Goal: Task Accomplishment & Management: Manage account settings

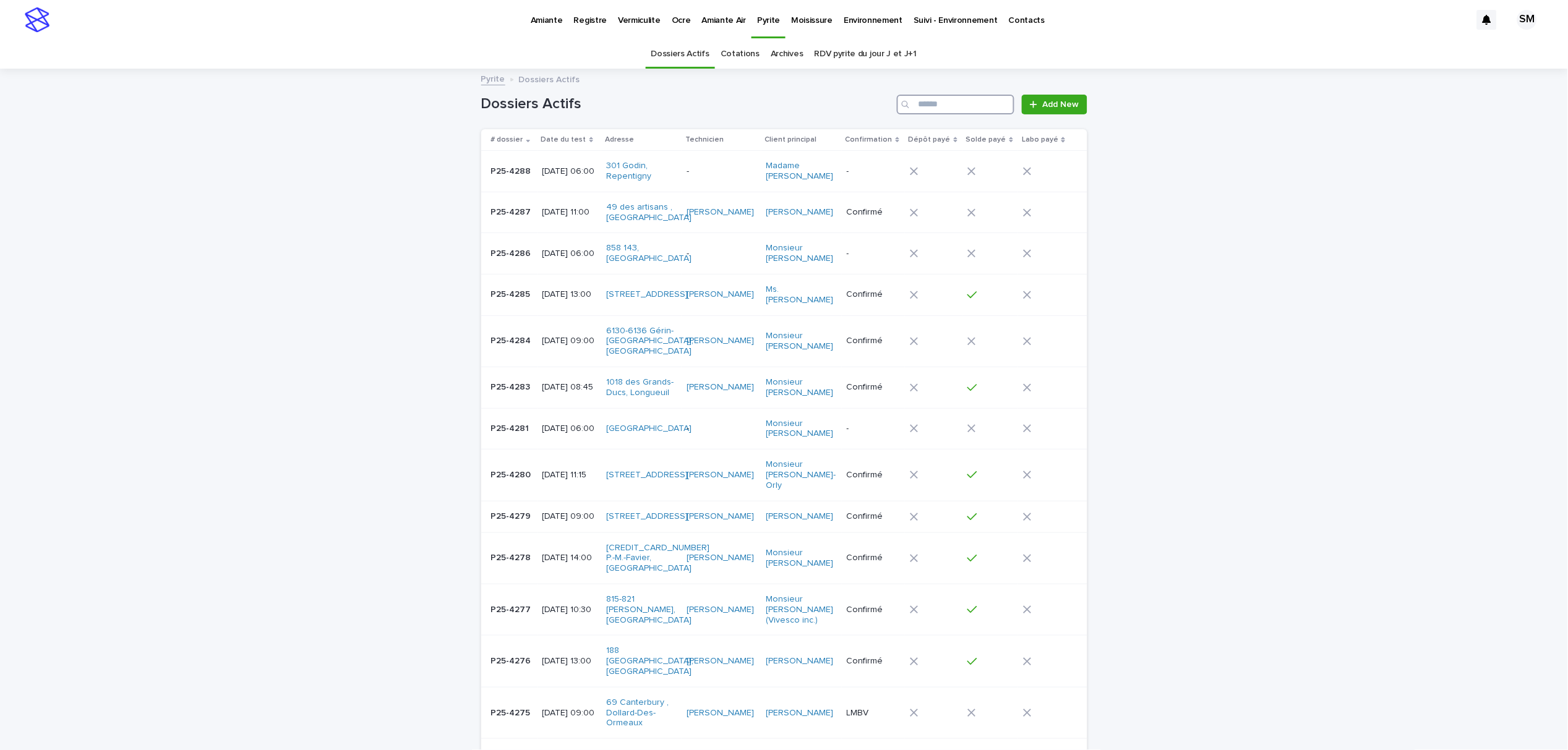
click at [960, 109] on input "Search" at bounding box center [956, 105] width 118 height 19
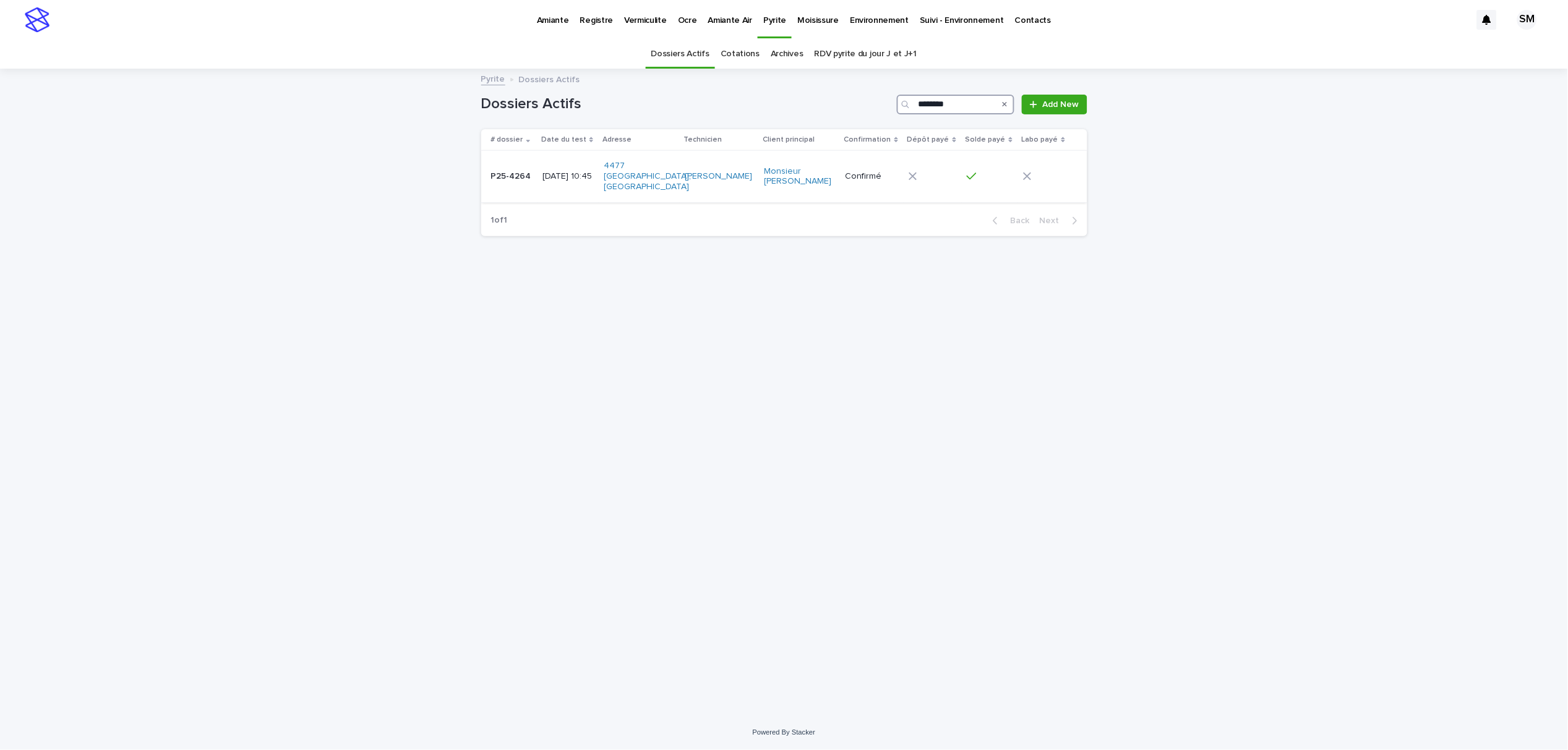
type input "********"
click at [506, 175] on p "P25-4264" at bounding box center [512, 175] width 43 height 13
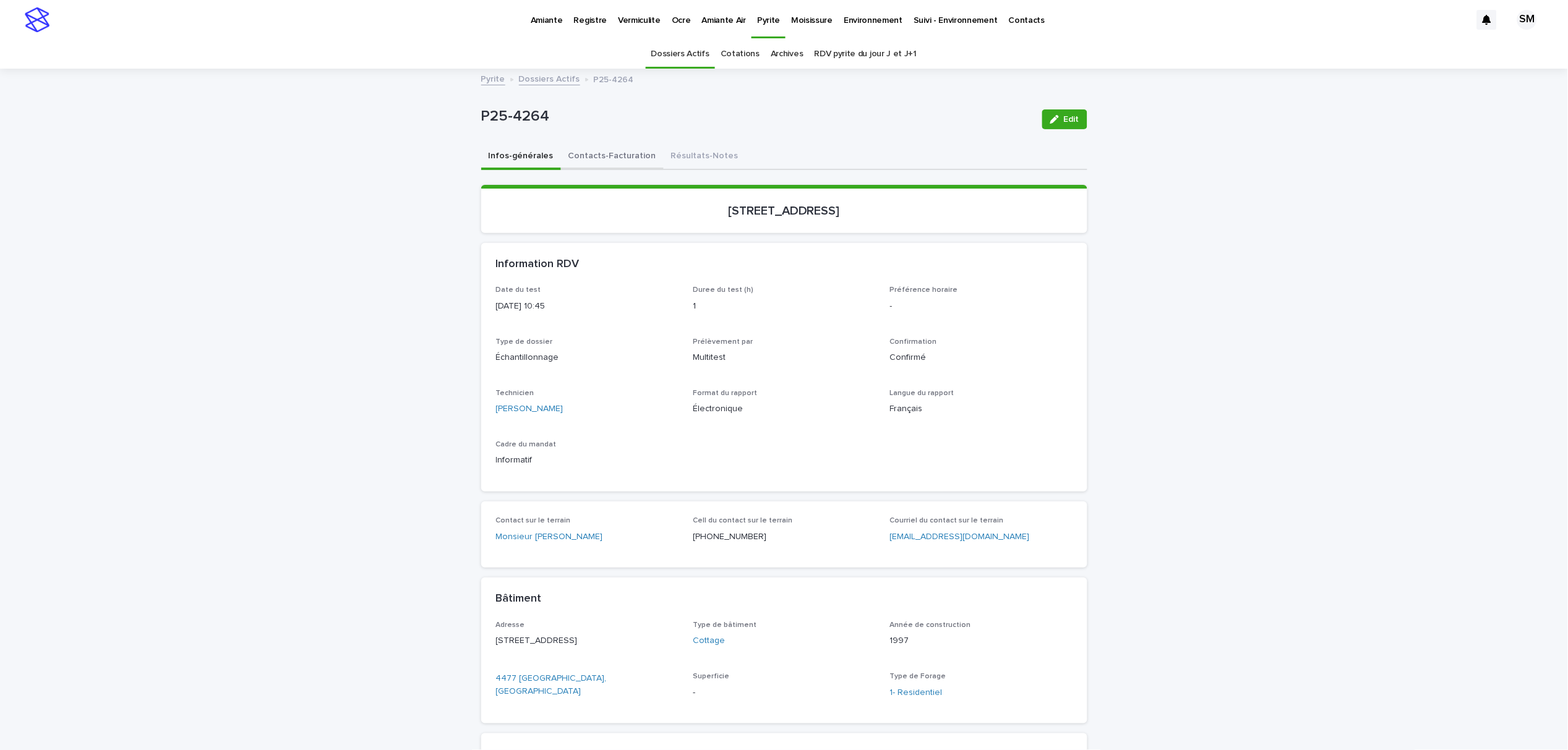
click at [579, 162] on button "Contacts-Facturation" at bounding box center [612, 157] width 103 height 26
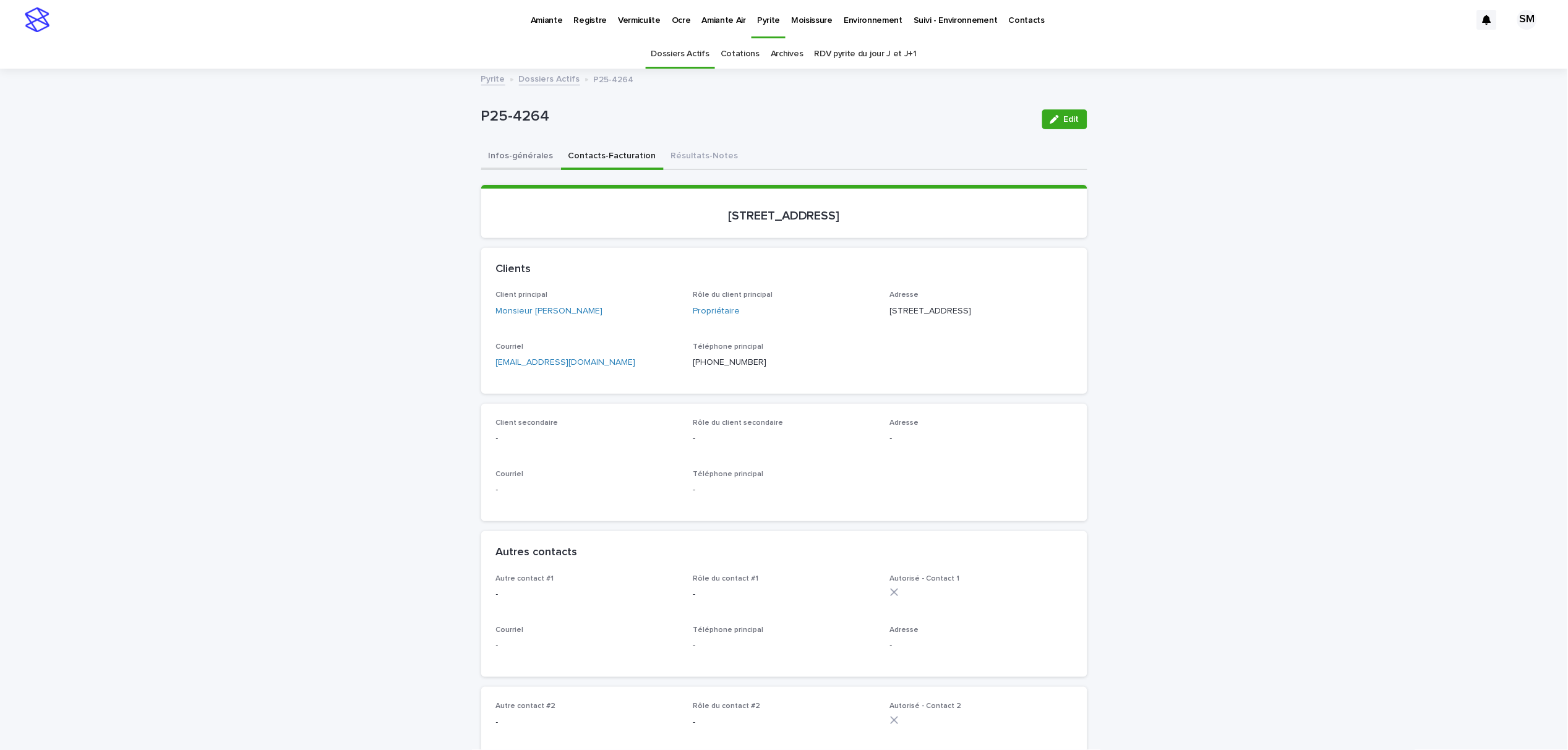
click at [508, 150] on button "Infos-générales" at bounding box center [521, 157] width 80 height 26
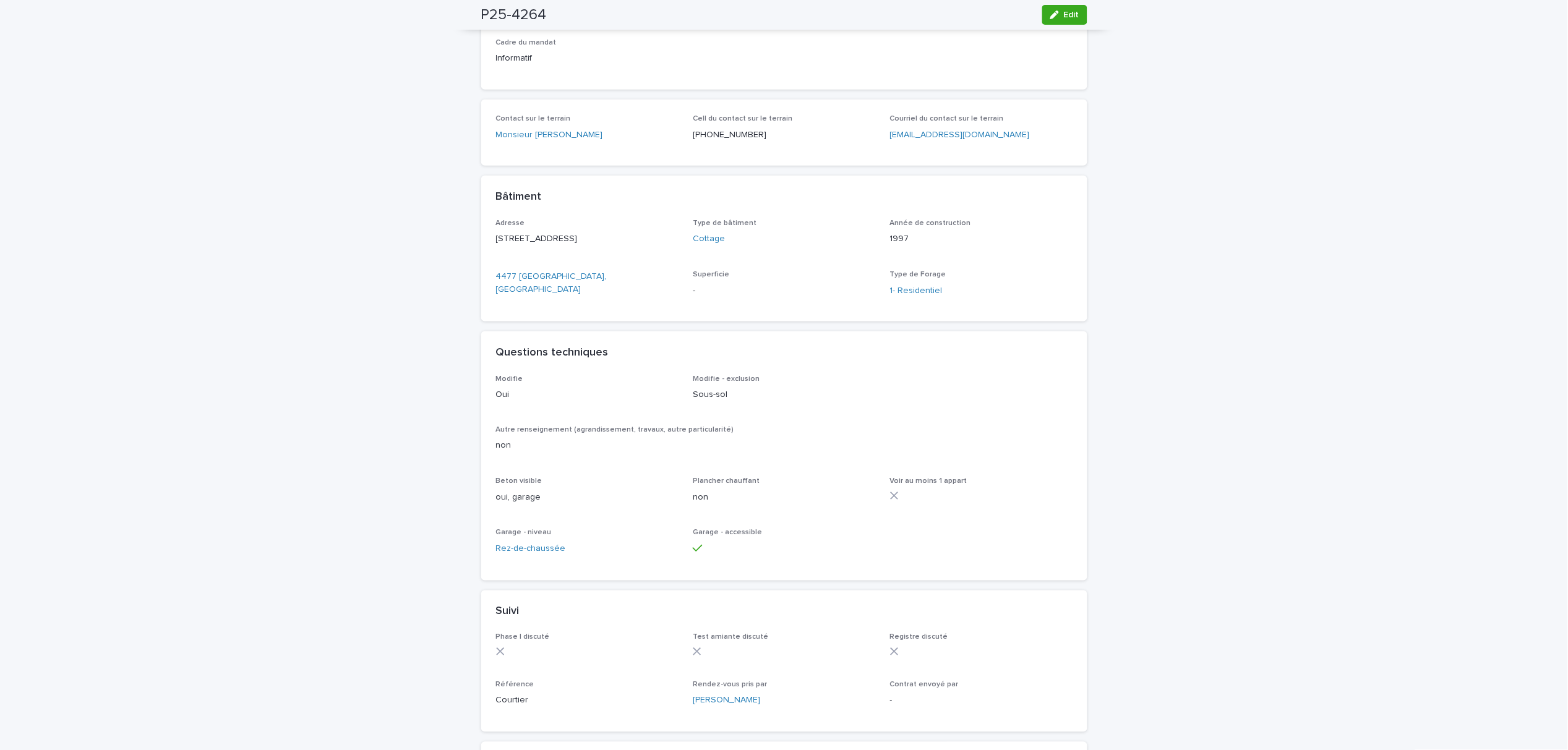
scroll to position [412, 0]
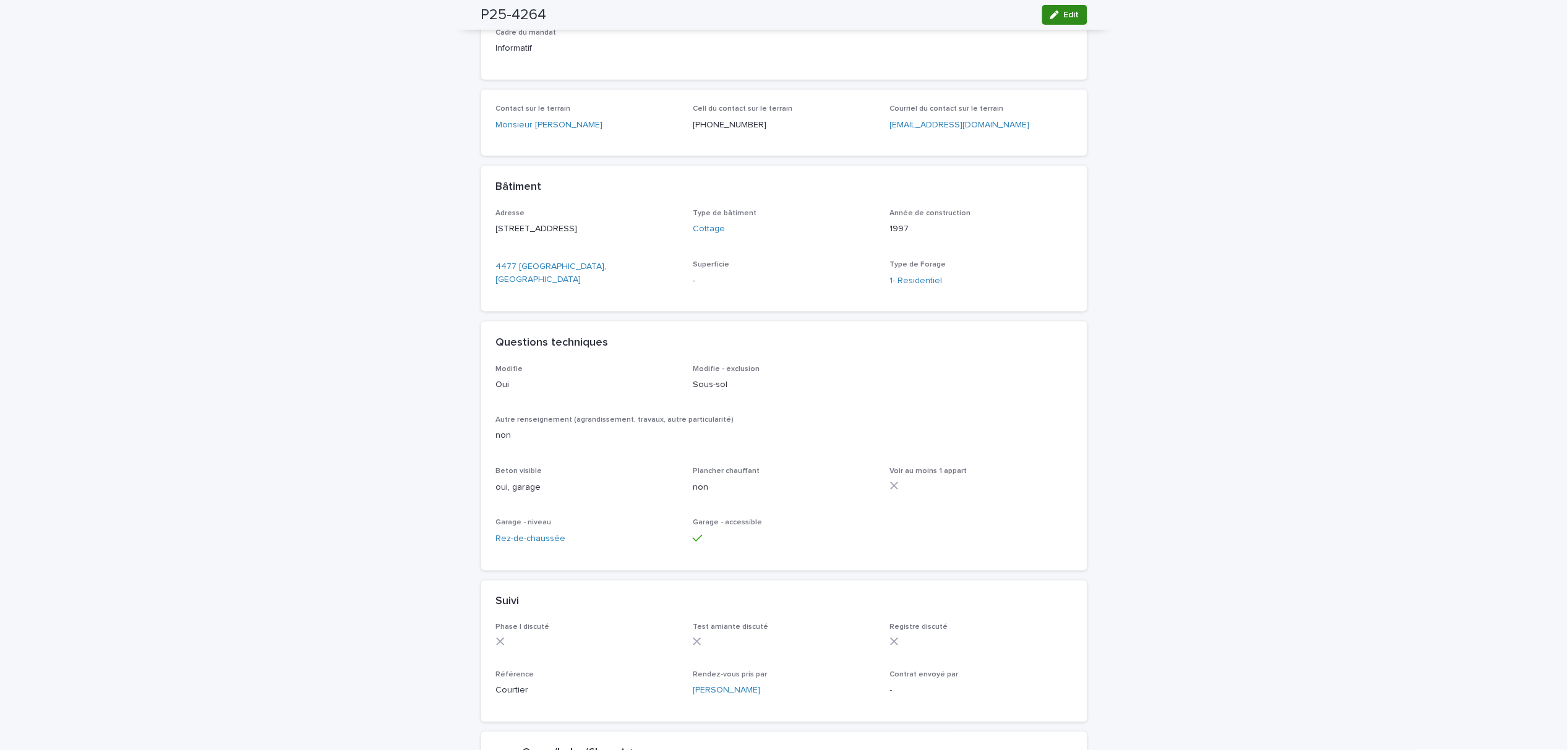
click at [1047, 19] on button "Edit" at bounding box center [1064, 15] width 45 height 19
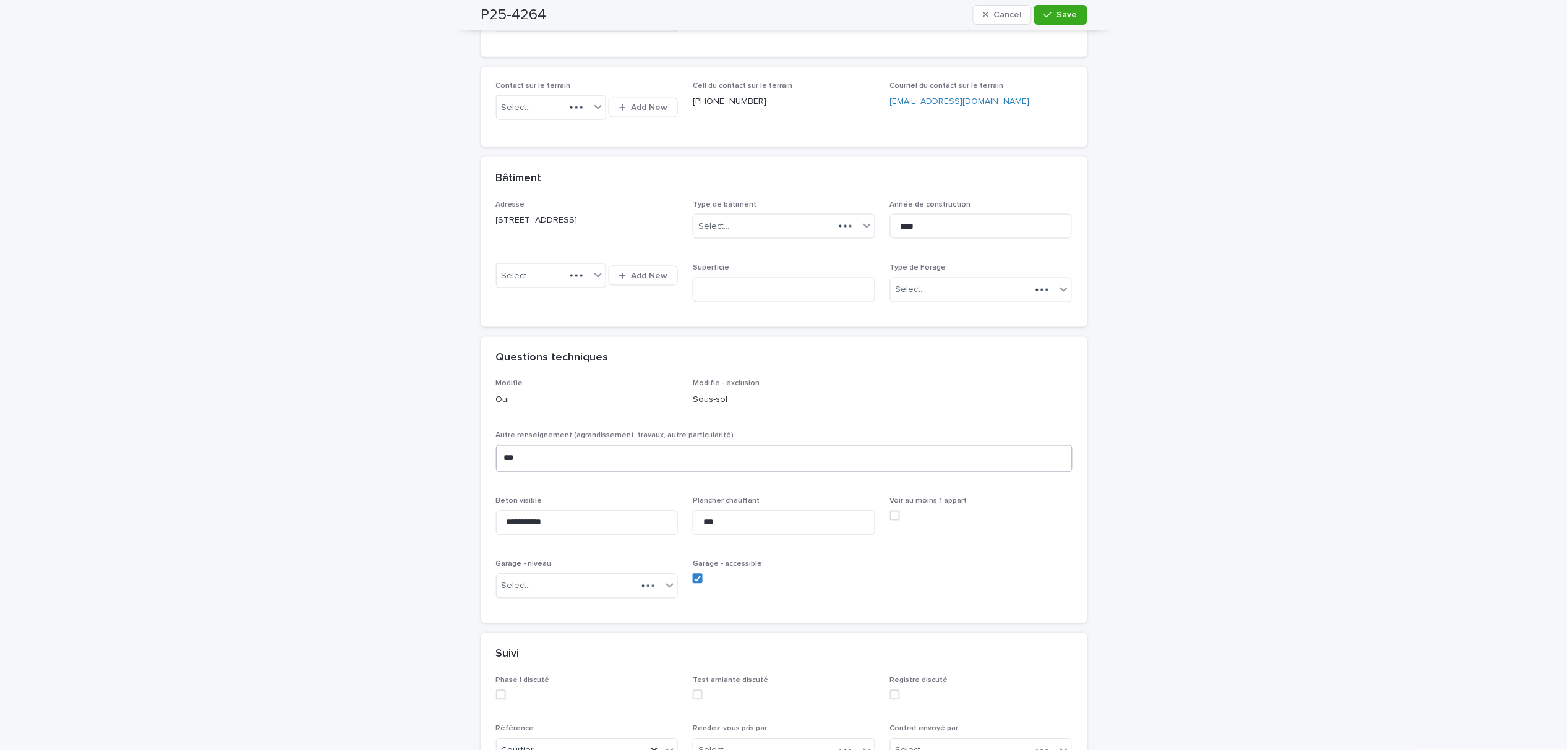
scroll to position [499, 0]
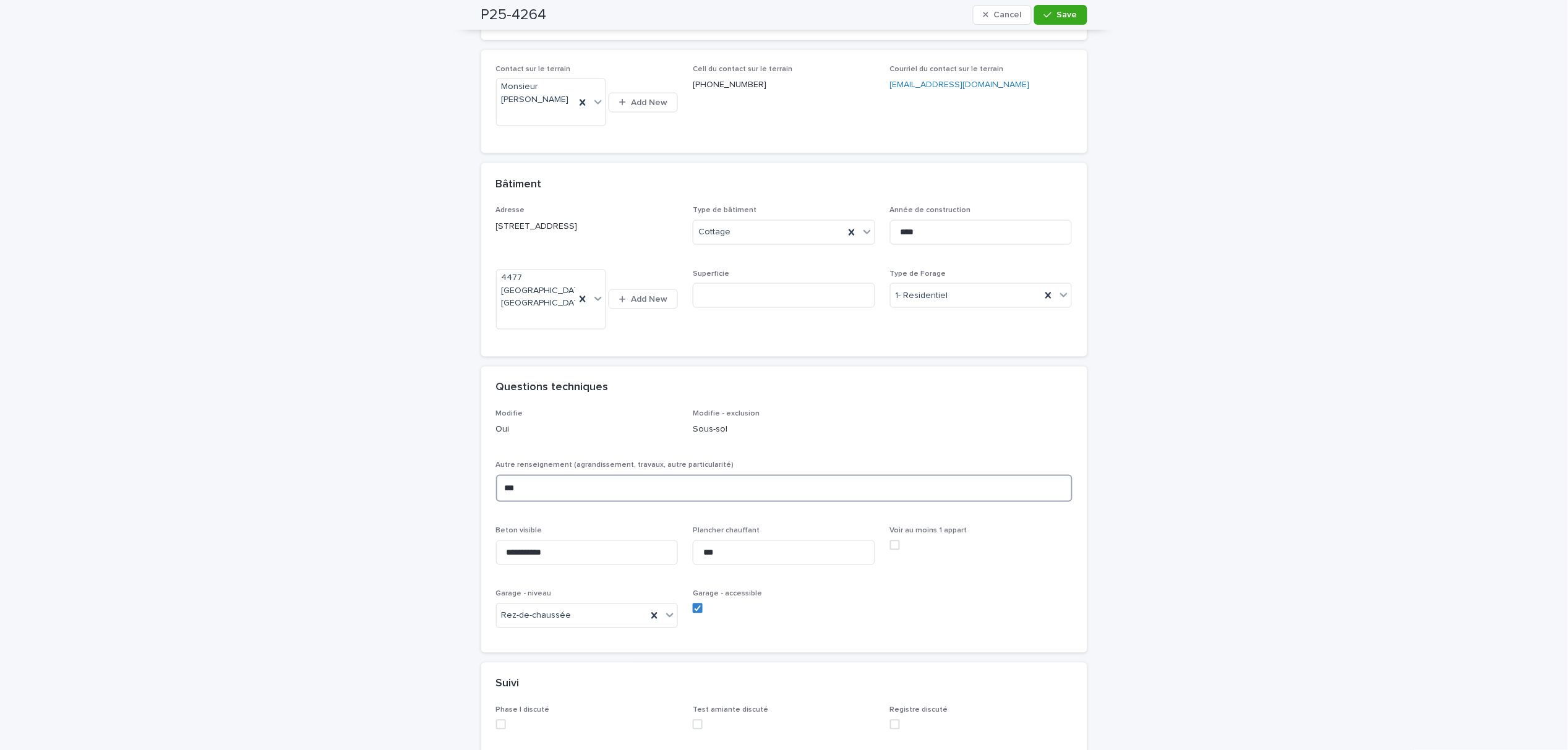
drag, startPoint x: 496, startPoint y: 480, endPoint x: 481, endPoint y: 479, distance: 15.0
click at [481, 479] on div "**********" at bounding box center [784, 532] width 606 height 244
type textarea "*****"
click at [1064, 14] on span "Save" at bounding box center [1067, 14] width 20 height 8
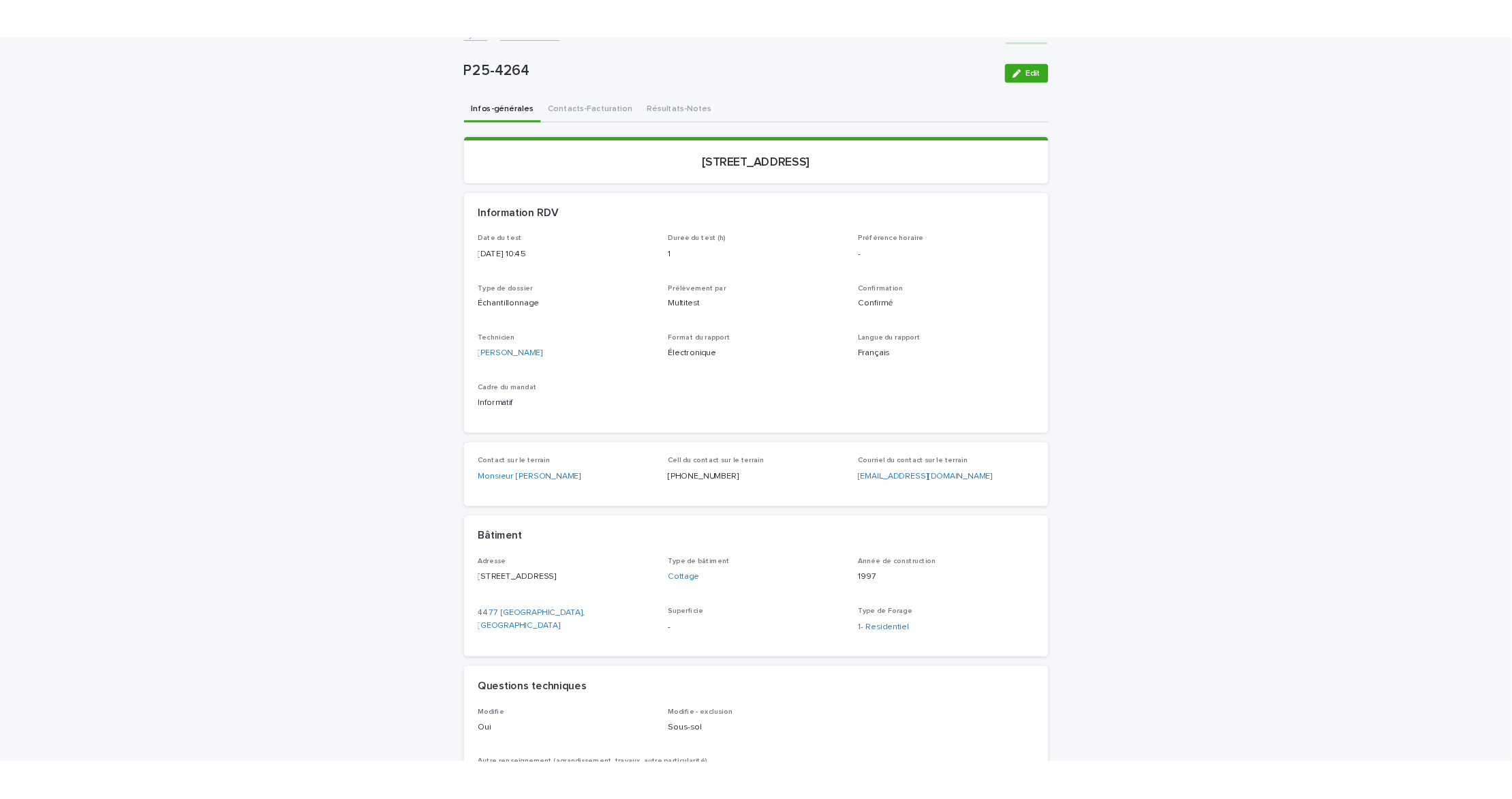
scroll to position [0, 0]
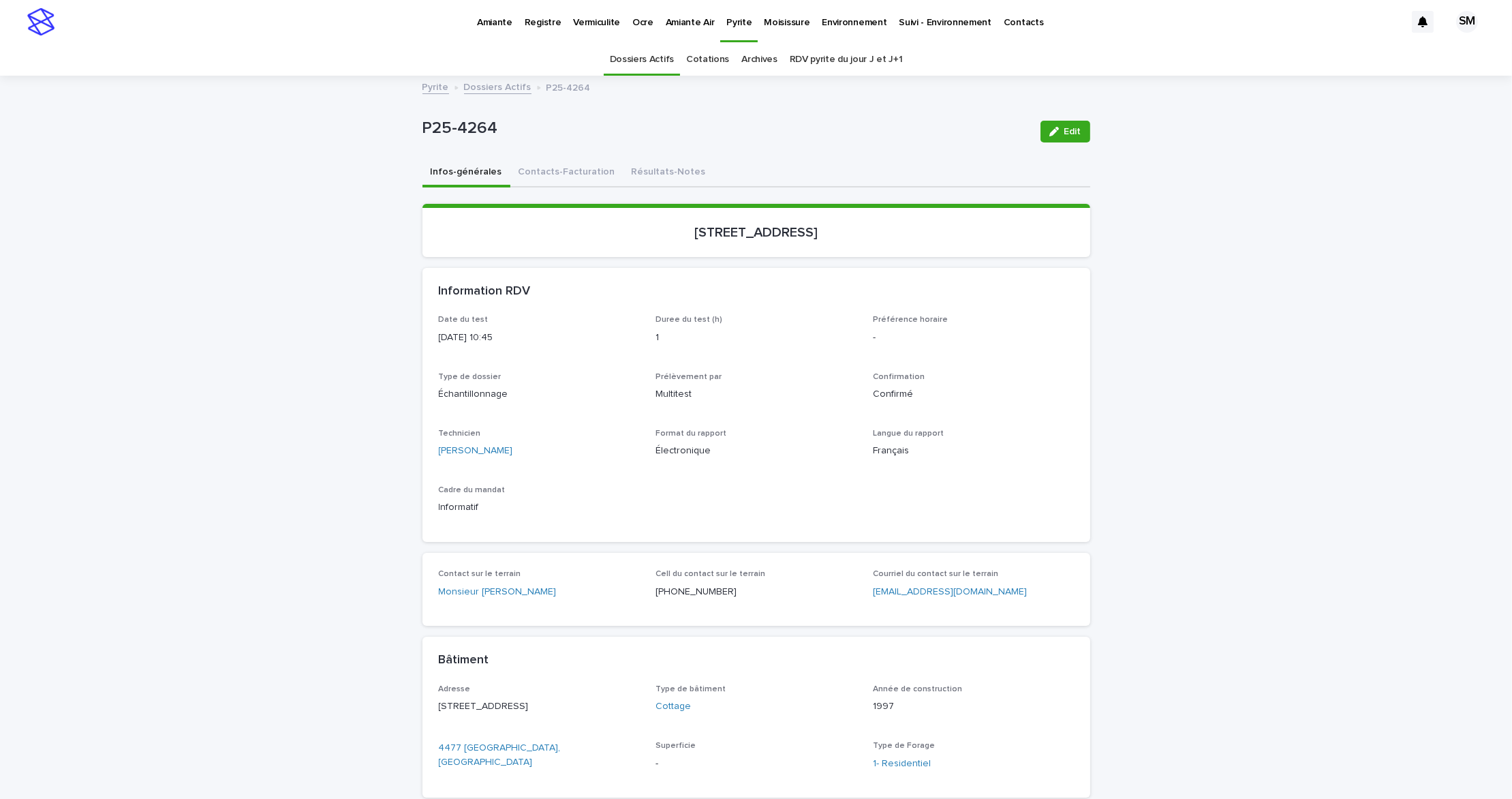
drag, startPoint x: 812, startPoint y: 231, endPoint x: 633, endPoint y: 226, distance: 179.1
click at [633, 226] on p "[STREET_ADDRESS]" at bounding box center [756, 232] width 635 height 16
copy p "[STREET_ADDRESS]"
